Goal: Obtain resource: Obtain resource

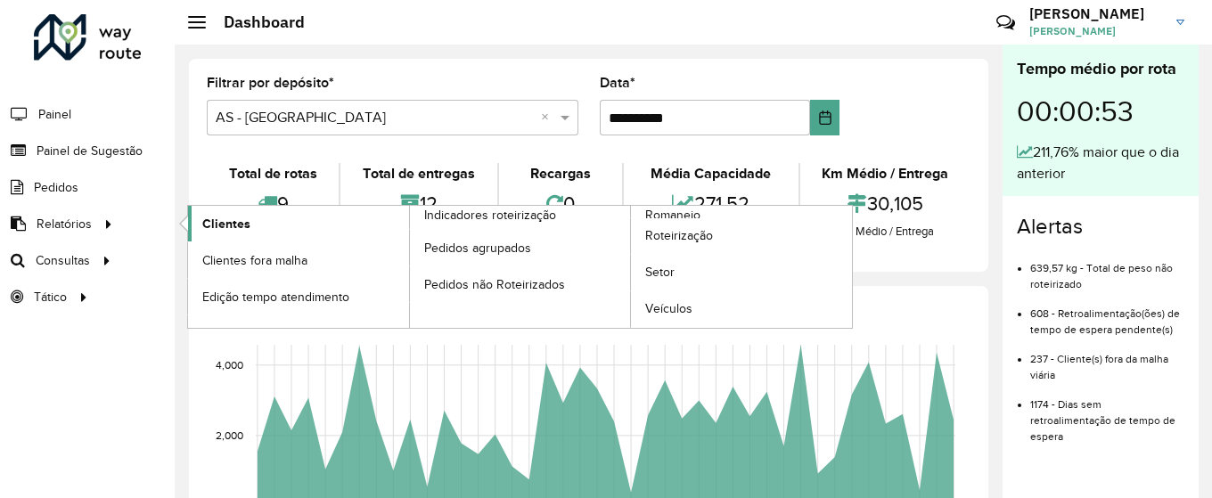
click at [210, 224] on span "Clientes" at bounding box center [226, 224] width 48 height 19
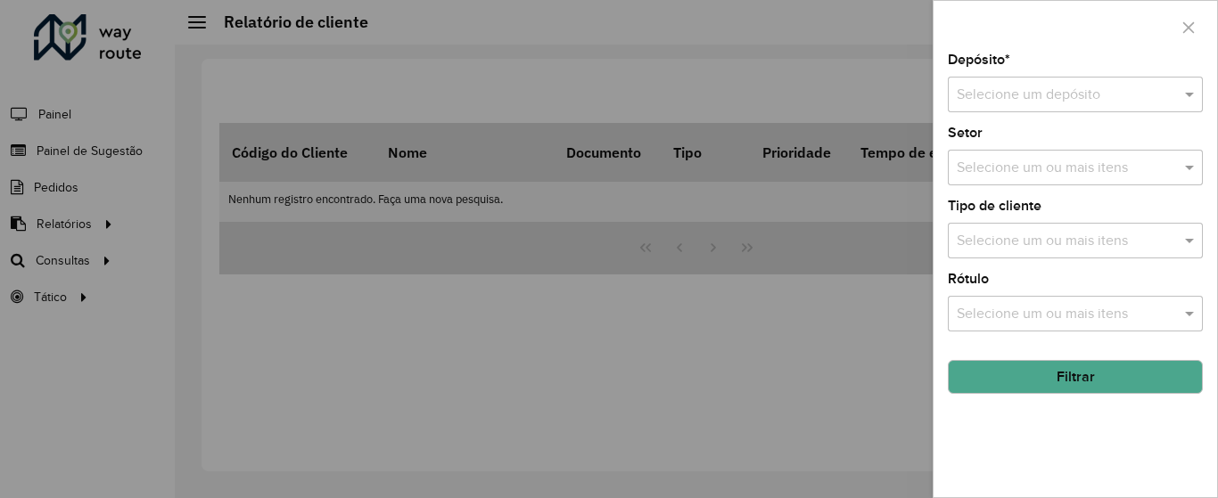
click at [1037, 101] on input "text" at bounding box center [1057, 95] width 201 height 21
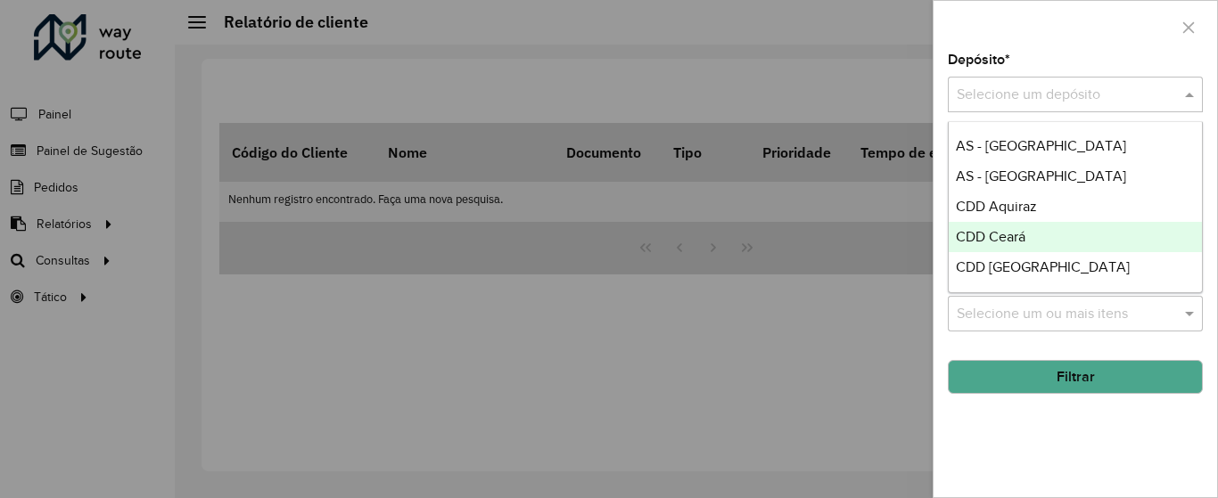
click at [1009, 228] on div "CDD Ceará" at bounding box center [1075, 237] width 253 height 30
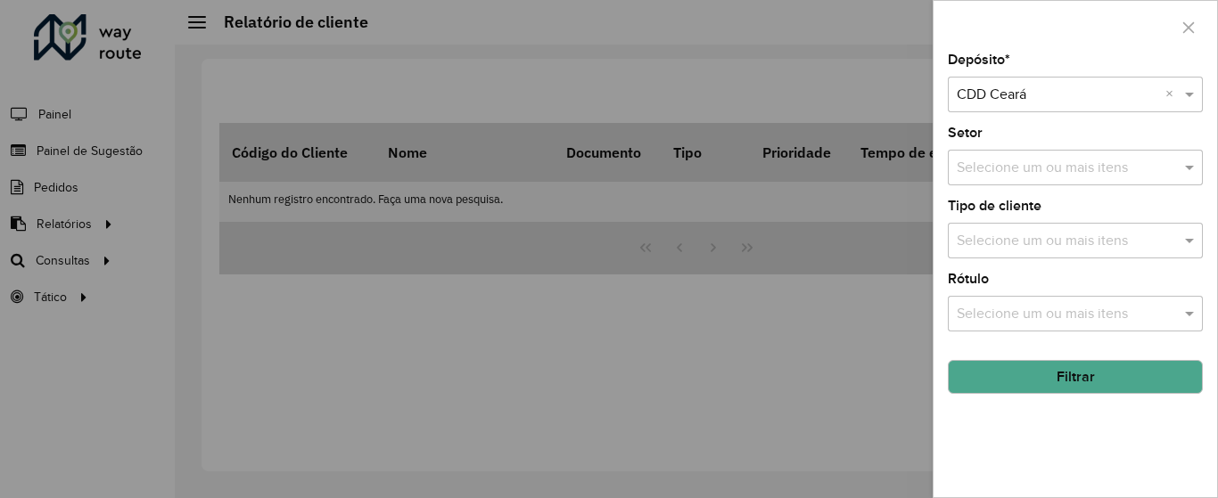
click at [1014, 309] on input "text" at bounding box center [1066, 314] width 228 height 21
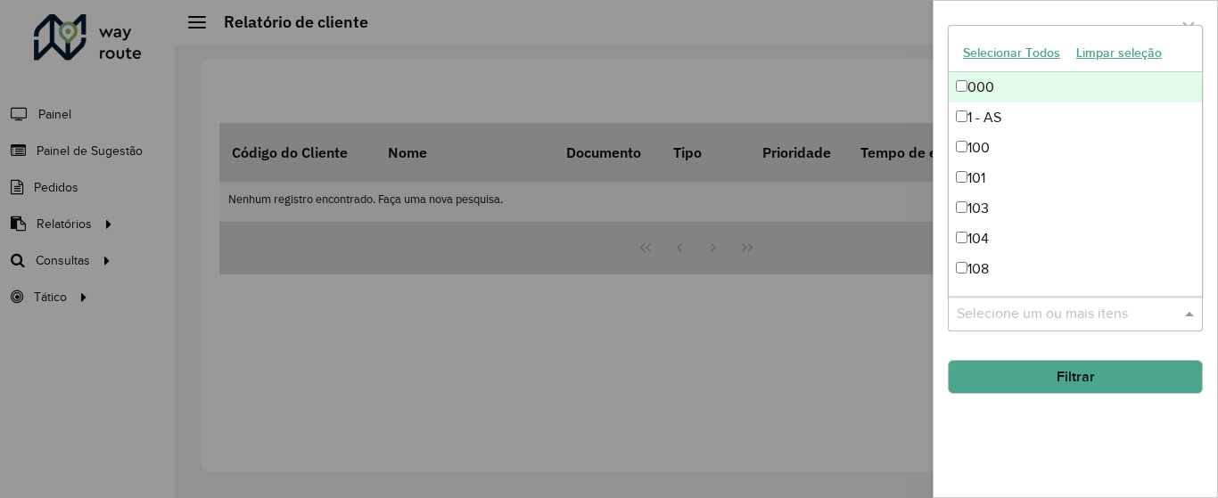
click at [1014, 306] on input "text" at bounding box center [1066, 314] width 228 height 21
click at [979, 351] on hb-field-button "Filtrar" at bounding box center [1075, 370] width 255 height 48
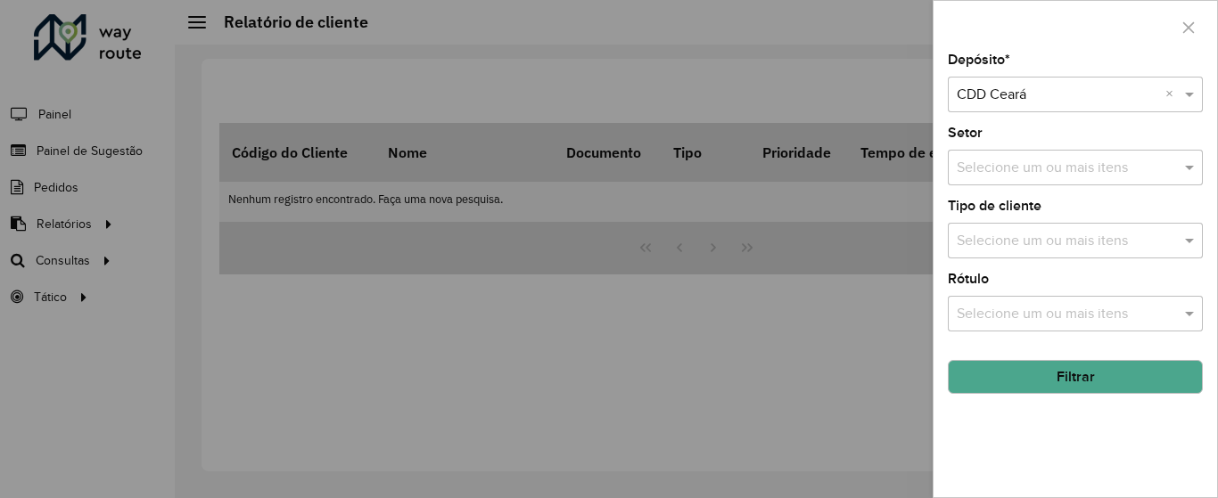
click at [976, 158] on input "text" at bounding box center [1066, 168] width 228 height 21
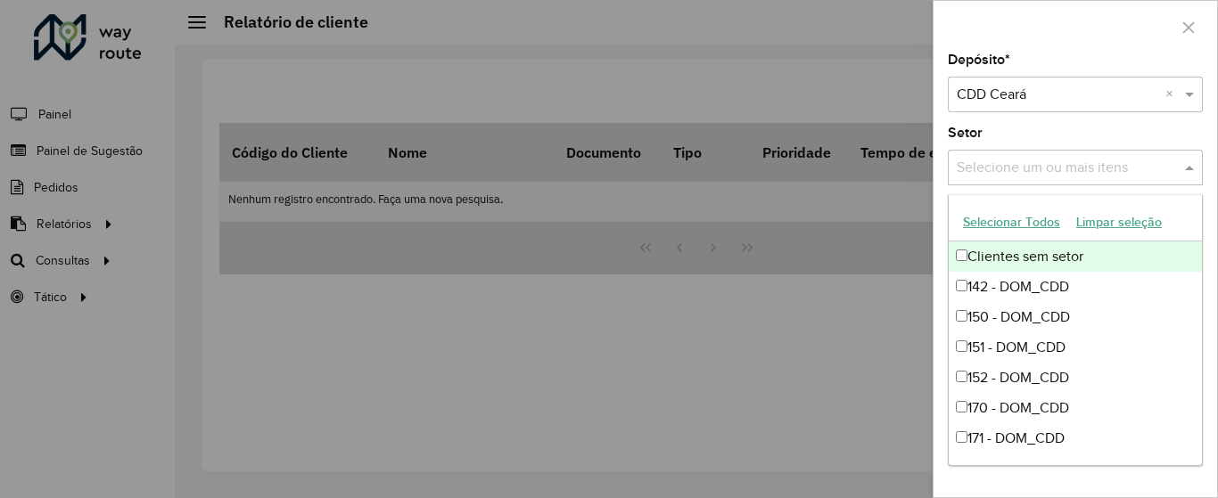
click at [987, 127] on div "Setor Selecione um ou mais itens" at bounding box center [1075, 156] width 255 height 59
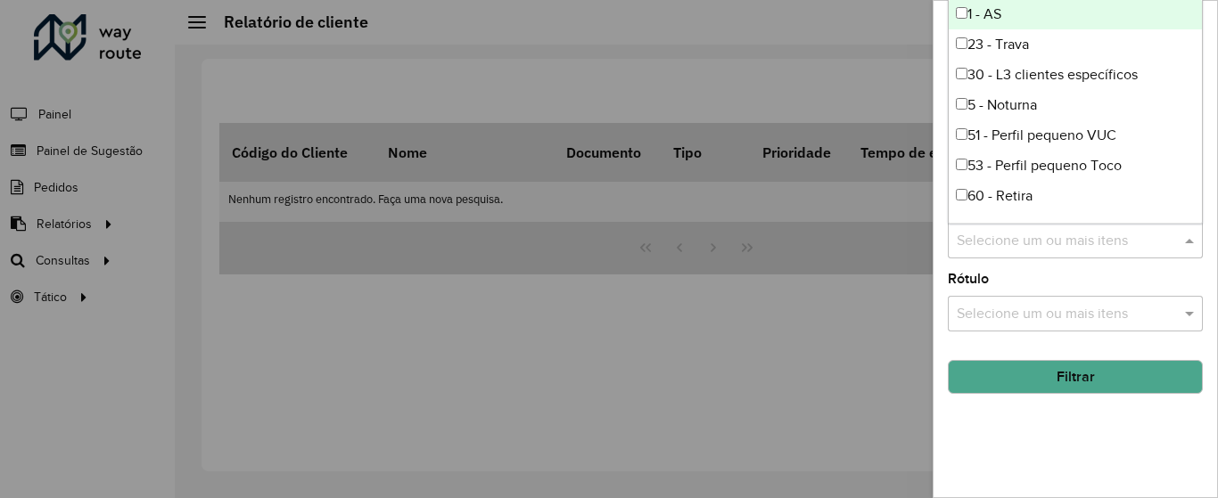
click at [990, 231] on input "text" at bounding box center [1066, 241] width 228 height 21
click at [990, 228] on div "Selecione um ou mais itens" at bounding box center [1075, 241] width 255 height 36
click at [995, 383] on button "Filtrar" at bounding box center [1075, 377] width 255 height 34
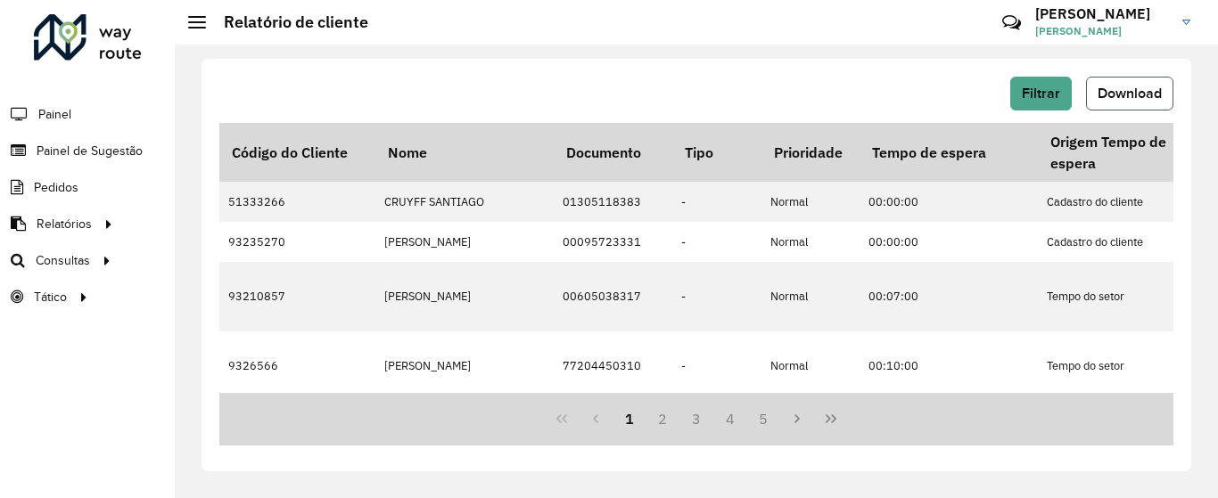
click at [1118, 99] on span "Download" at bounding box center [1129, 93] width 64 height 15
